Goal: Task Accomplishment & Management: Manage account settings

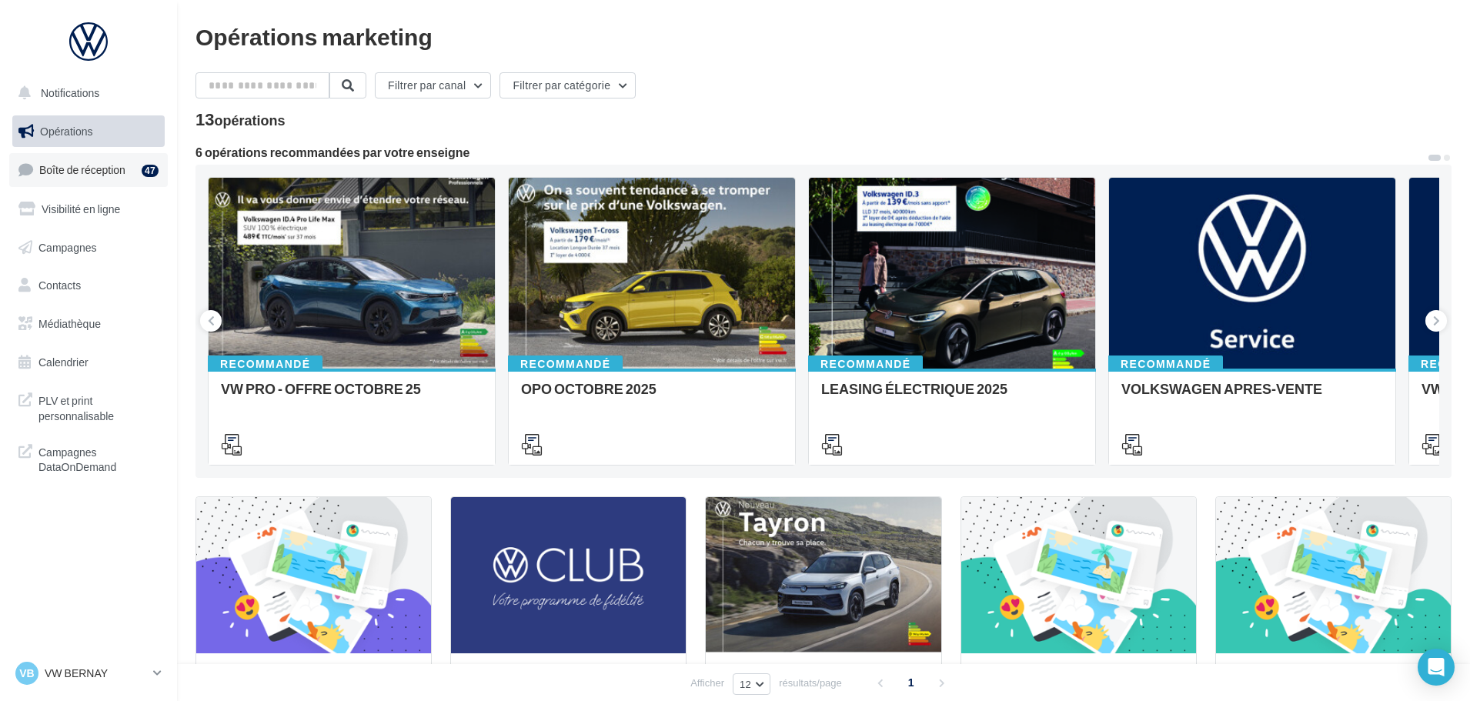
click at [115, 177] on link "Boîte de réception 47" at bounding box center [88, 169] width 159 height 33
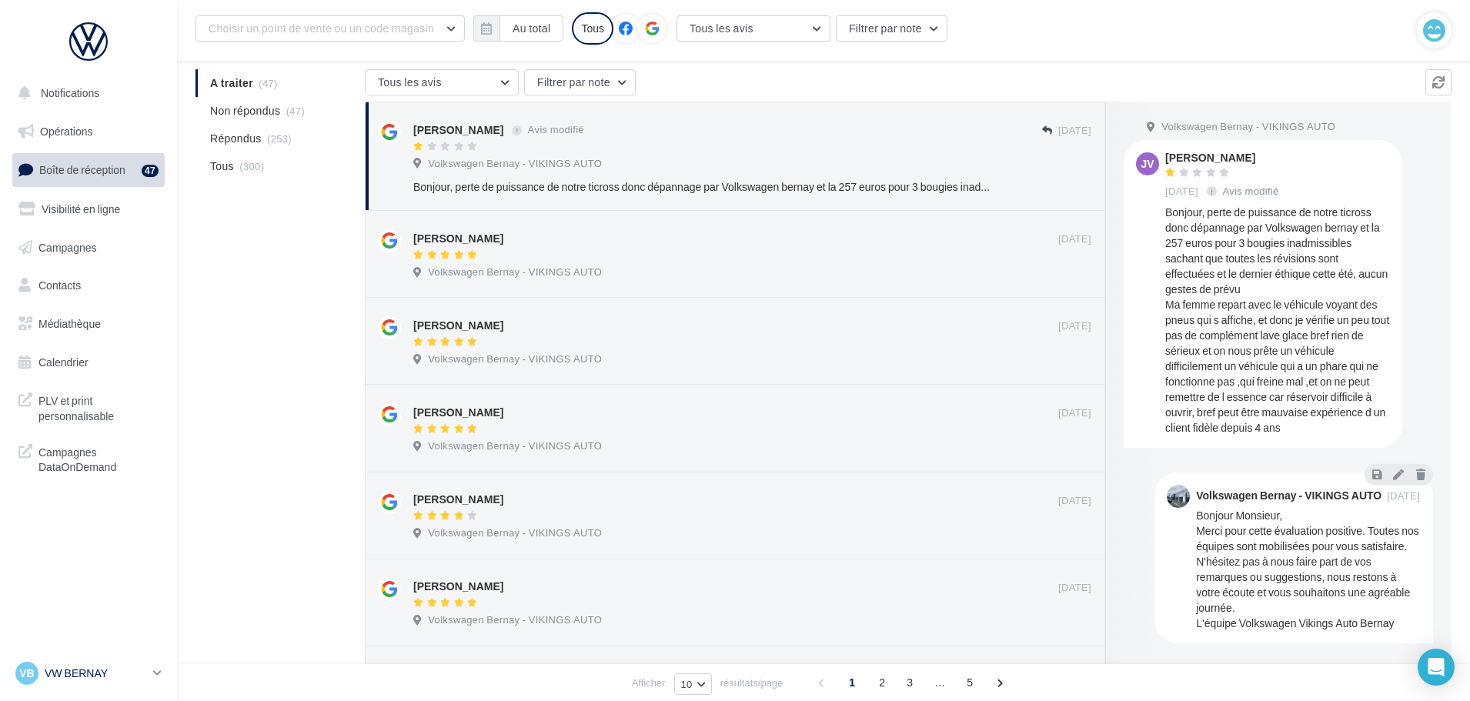
click at [103, 667] on p "VW BERNAY" at bounding box center [96, 673] width 102 height 15
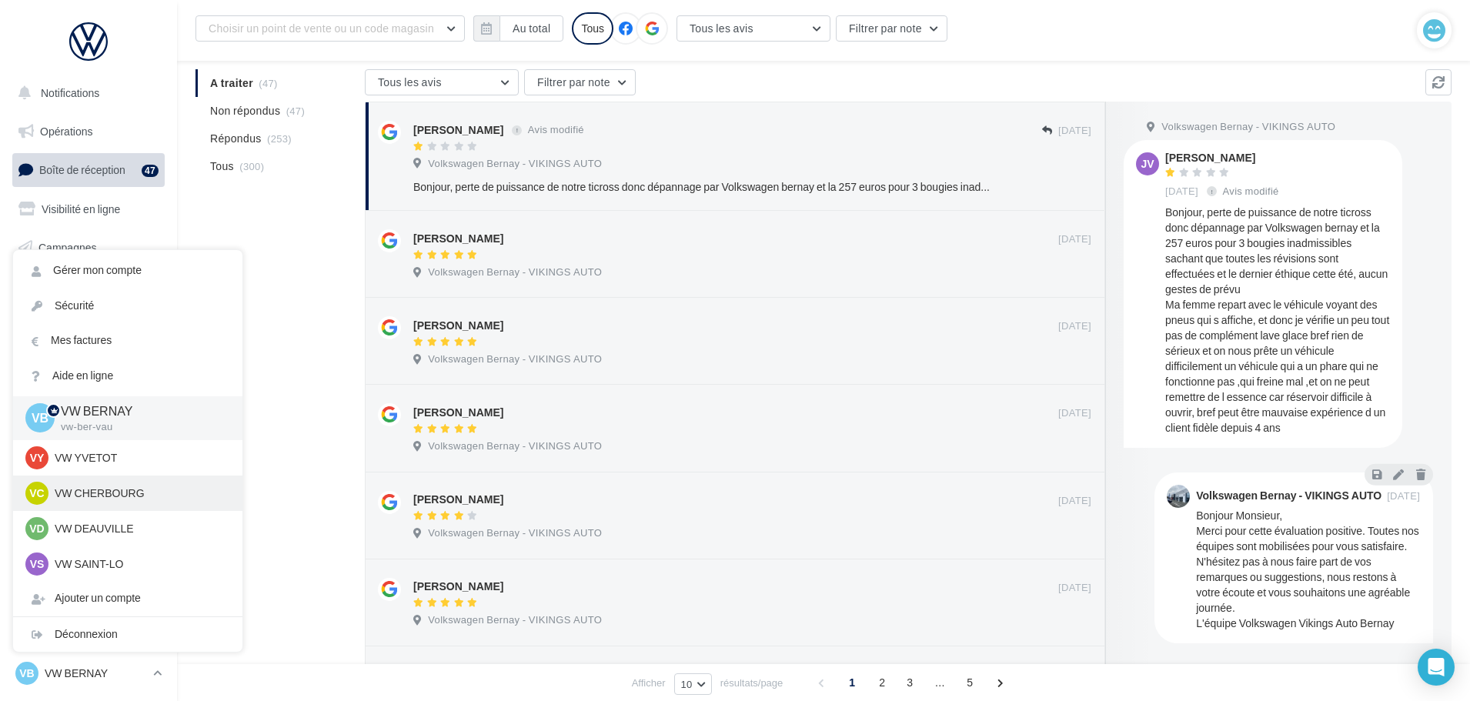
click at [108, 466] on div "VY VW YVETOT vw-yve-vau" at bounding box center [127, 457] width 205 height 23
